Goal: Information Seeking & Learning: Check status

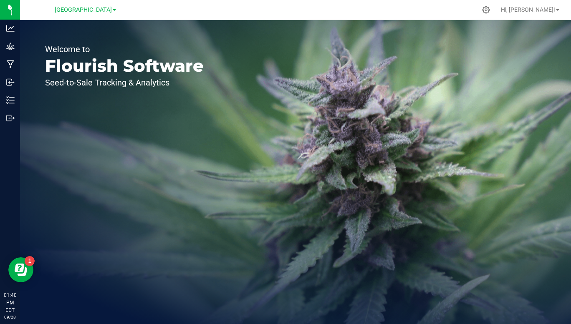
click at [110, 13] on span "[GEOGRAPHIC_DATA]" at bounding box center [83, 9] width 57 height 7
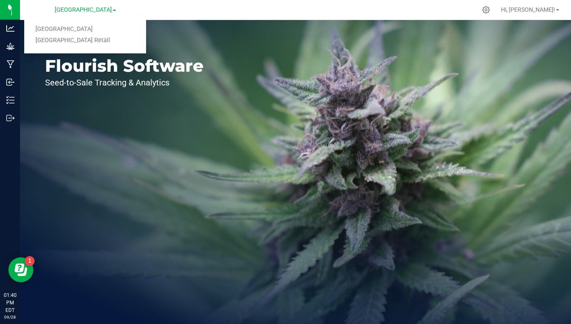
click at [84, 43] on link "[GEOGRAPHIC_DATA] Retail" at bounding box center [85, 40] width 122 height 11
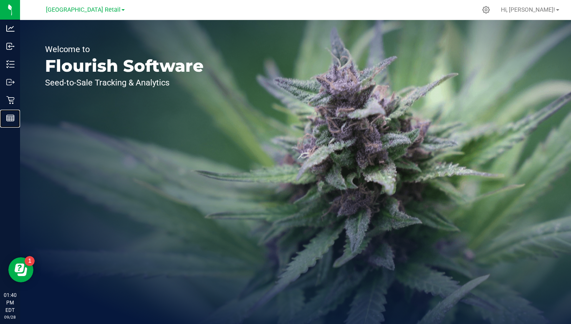
click at [10, 118] on line at bounding box center [11, 118] width 8 height 0
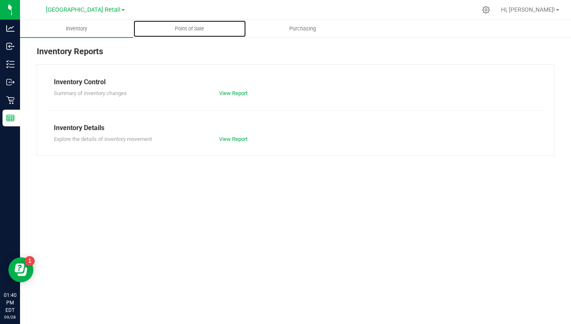
click at [190, 31] on span "Point of Sale" at bounding box center [190, 29] width 52 height 8
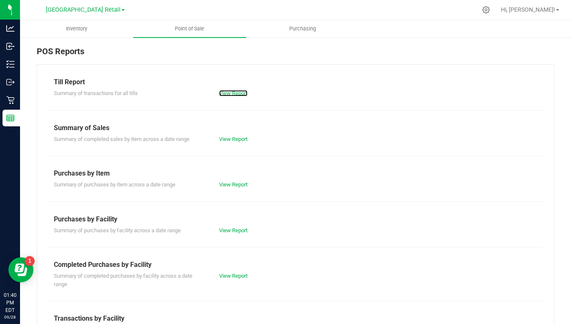
click at [232, 93] on link "View Report" at bounding box center [233, 93] width 28 height 6
